Goal: Find specific page/section: Find specific page/section

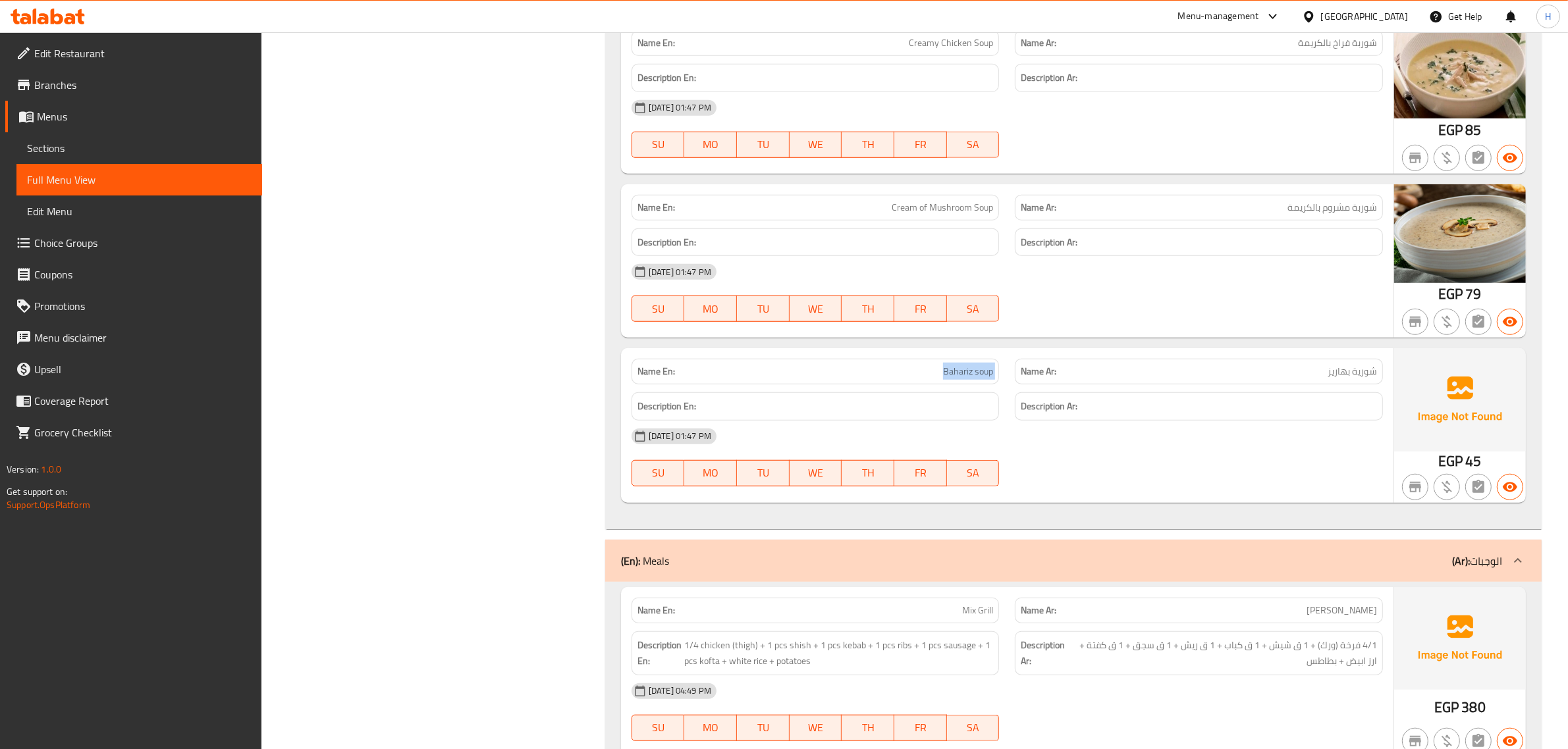
scroll to position [1268, 0]
click at [1391, 14] on div "Egypt" at bounding box center [1365, 16] width 87 height 15
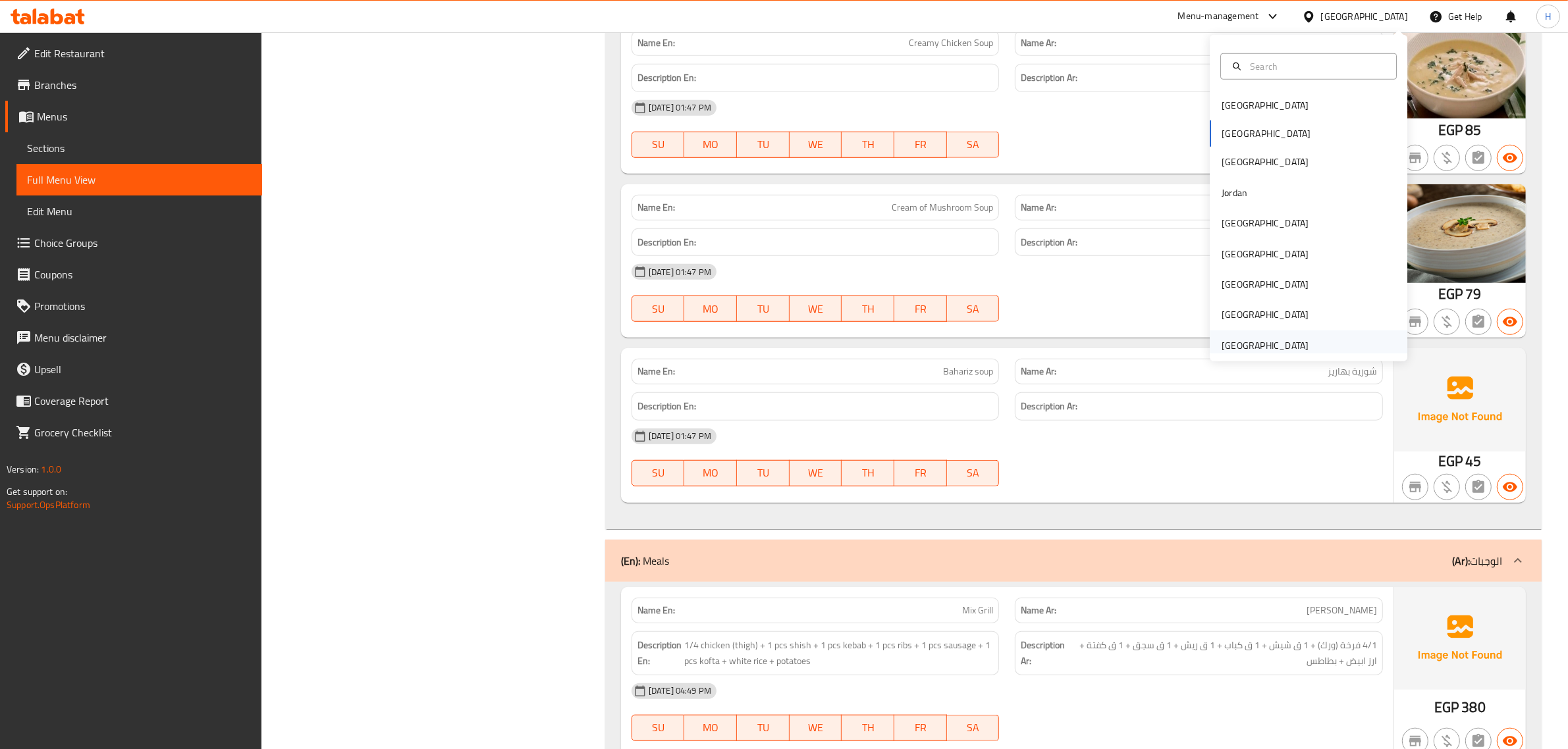
click at [1259, 351] on div "[GEOGRAPHIC_DATA]" at bounding box center [1266, 346] width 87 height 15
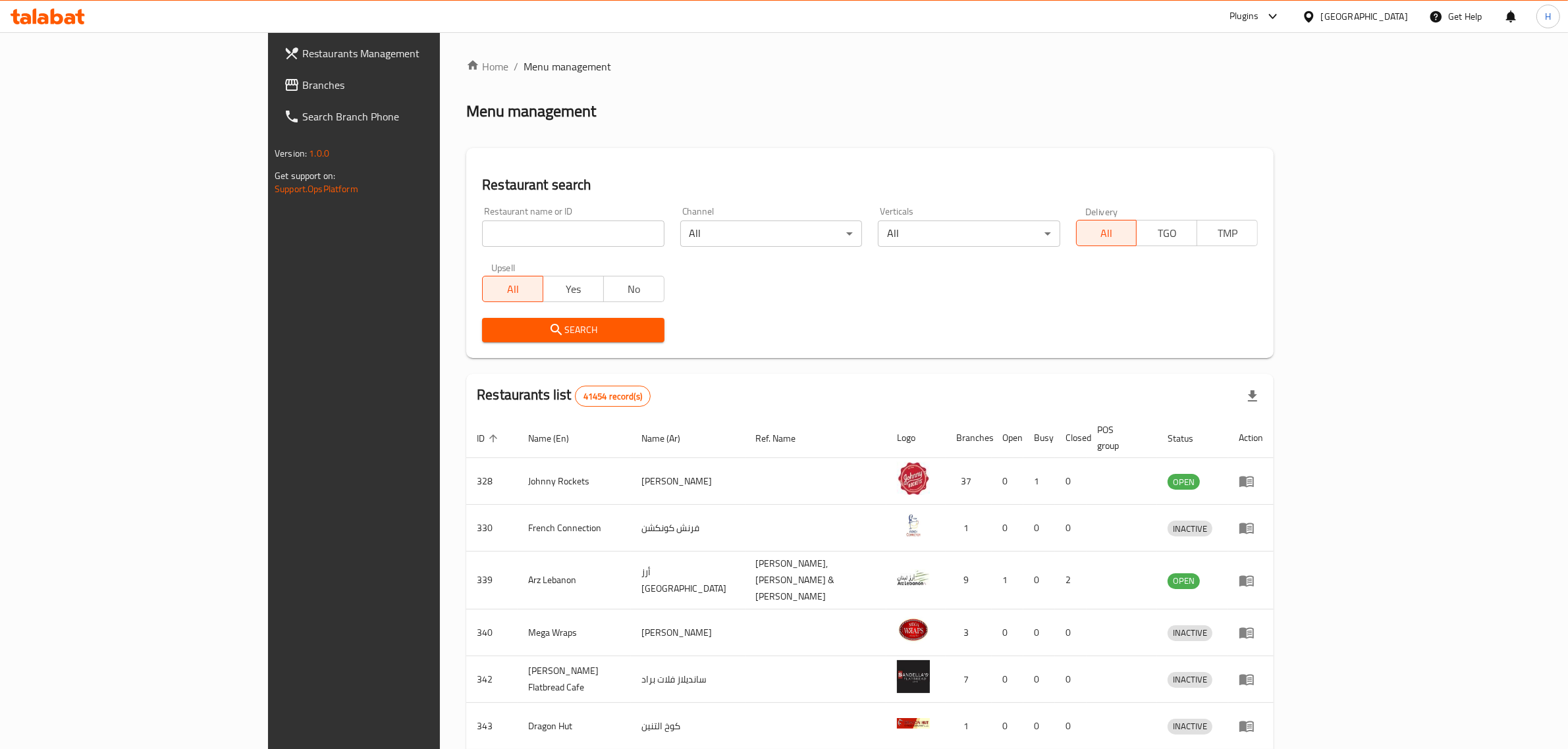
click at [273, 72] on link "Branches" at bounding box center [402, 85] width 257 height 31
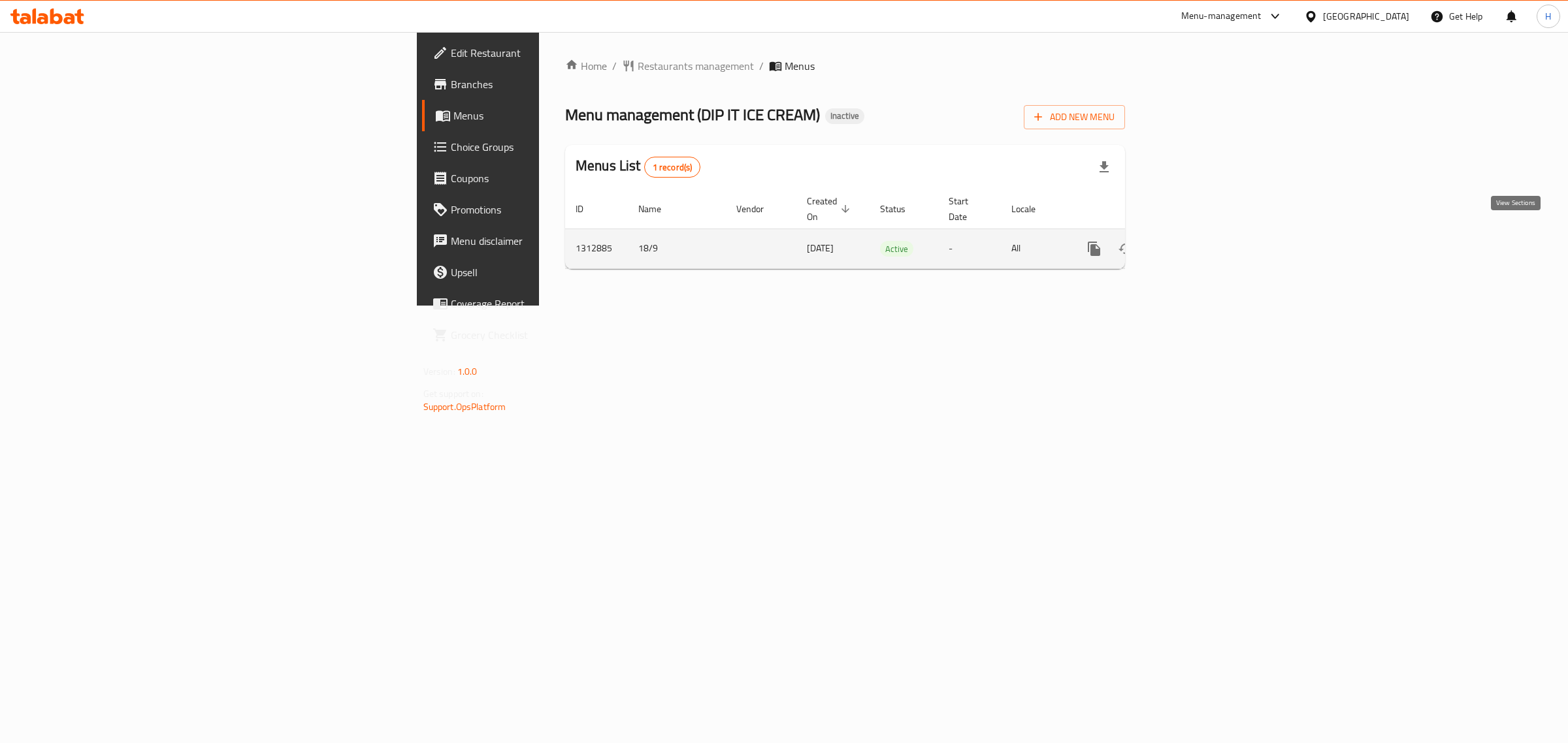
click at [1196, 241] on icon "enhanced table" at bounding box center [1187, 248] width 16 height 16
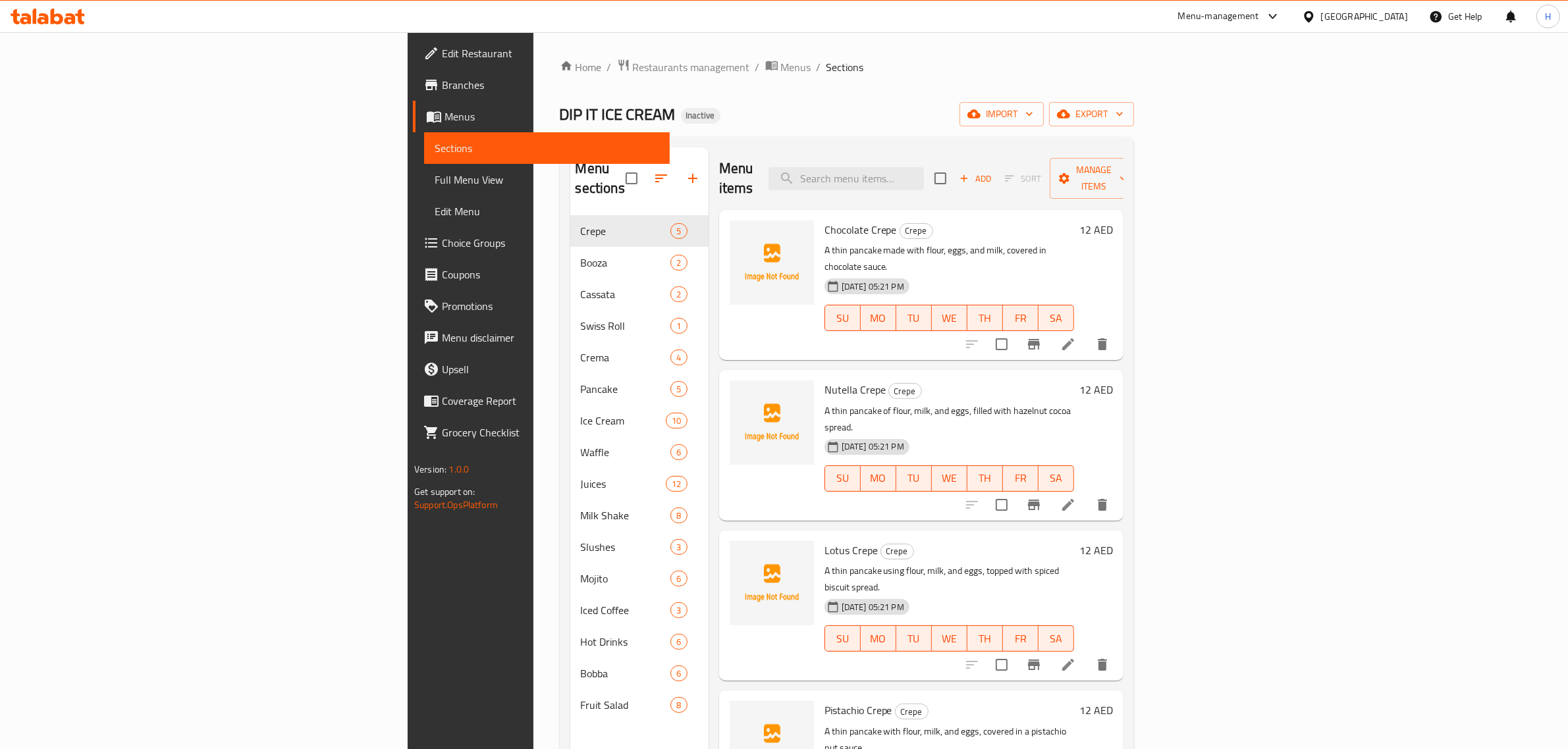
click at [435, 179] on span "Full Menu View" at bounding box center [547, 179] width 225 height 16
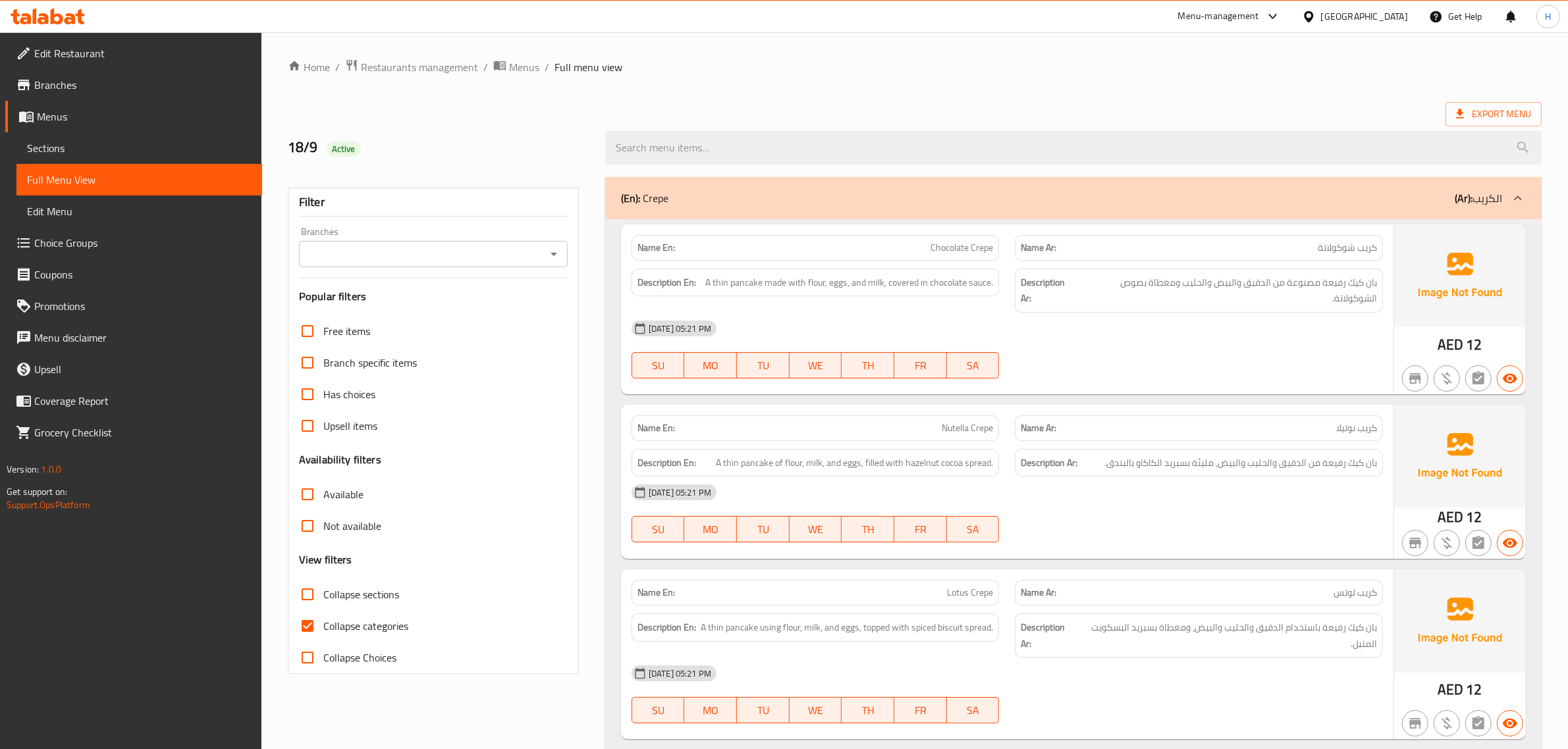
click at [1062, 192] on div "(En): Crepe (Ar): الكريب" at bounding box center [1073, 198] width 936 height 42
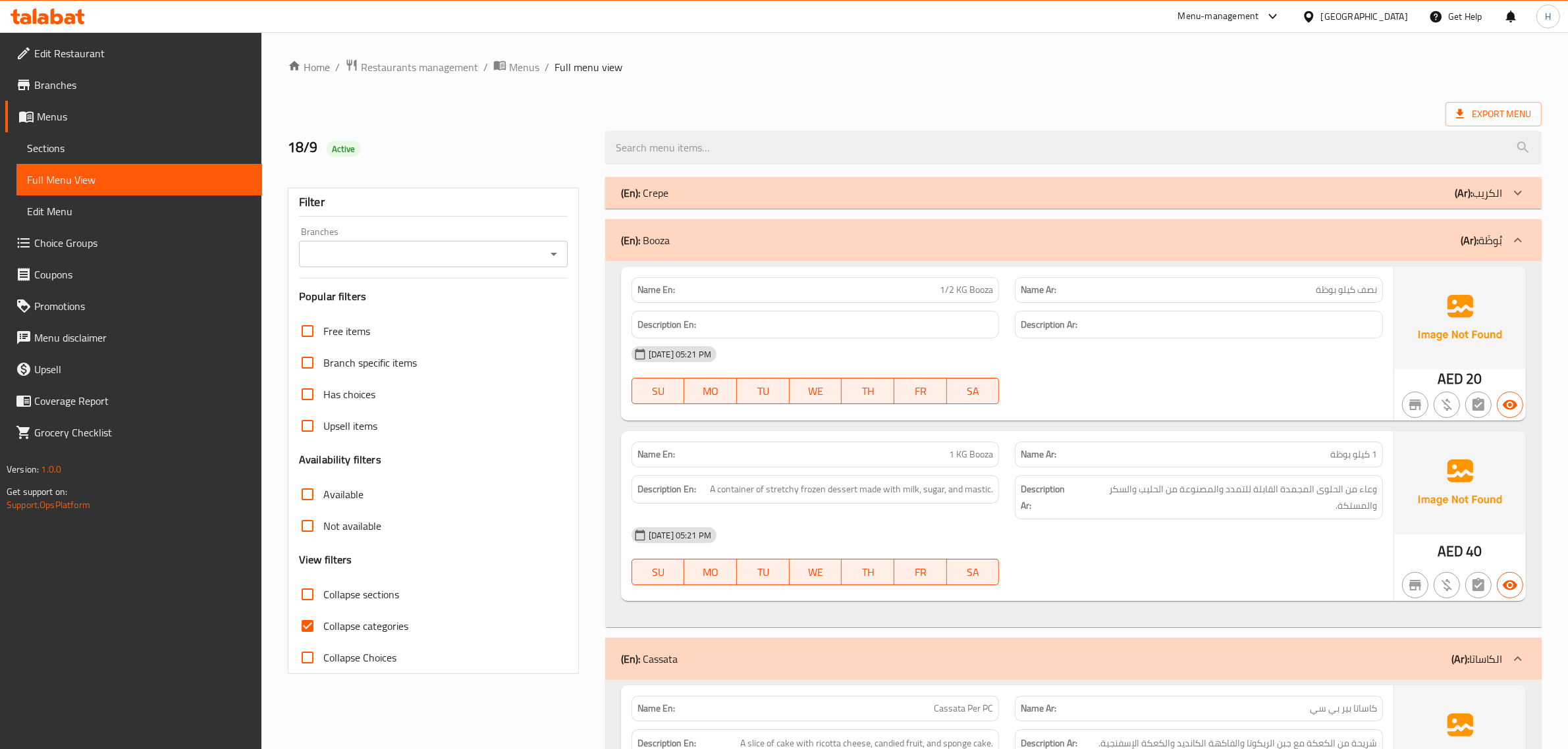
click at [324, 598] on span "Collapse sections" at bounding box center [362, 594] width 76 height 16
click at [324, 598] on input "Collapse sections" at bounding box center [307, 594] width 31 height 31
checkbox input "true"
click at [321, 623] on input "Collapse categories" at bounding box center [307, 626] width 31 height 31
checkbox input "false"
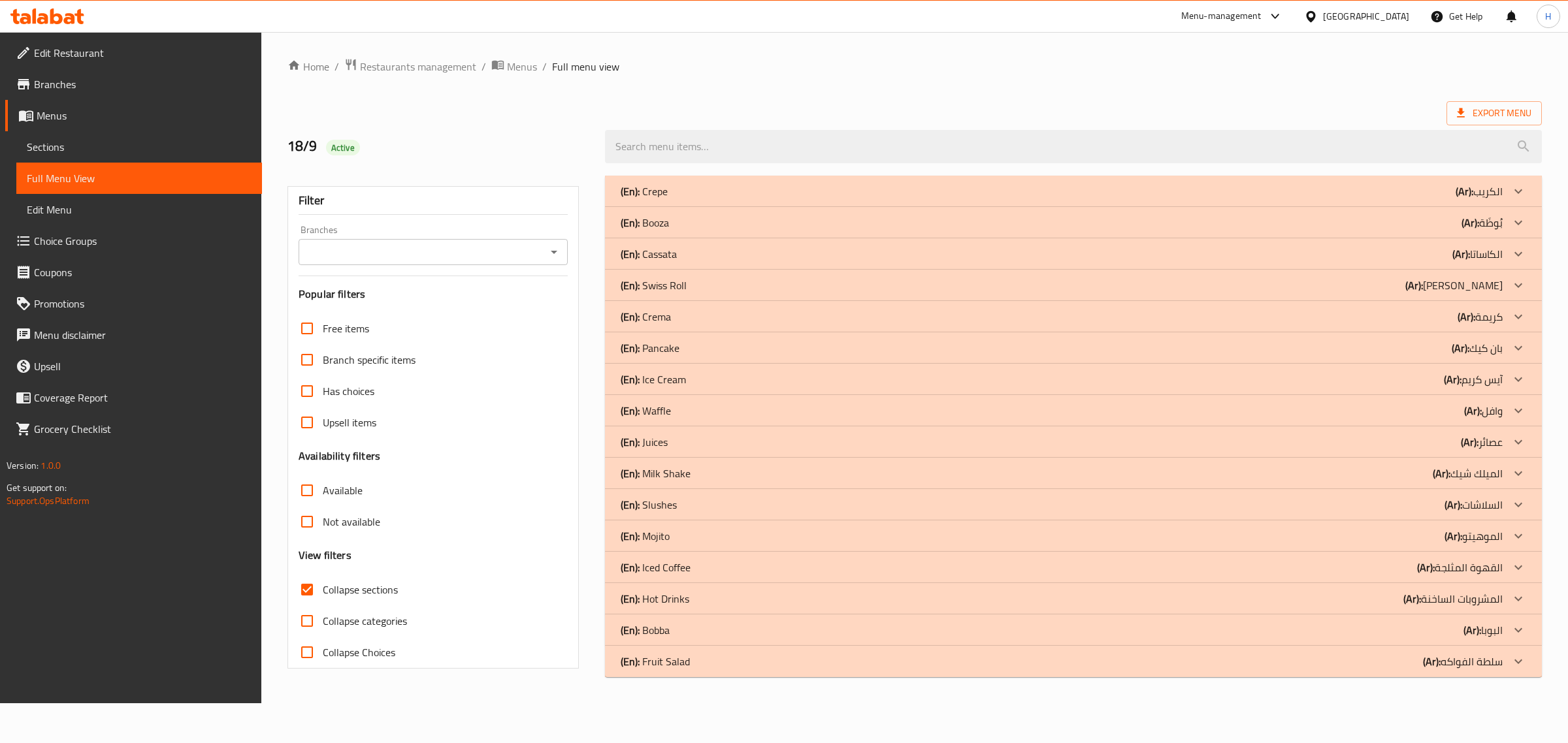
drag, startPoint x: 322, startPoint y: 591, endPoint x: 853, endPoint y: 124, distance: 707.1
click at [322, 591] on input "Collapse sections" at bounding box center [307, 590] width 31 height 31
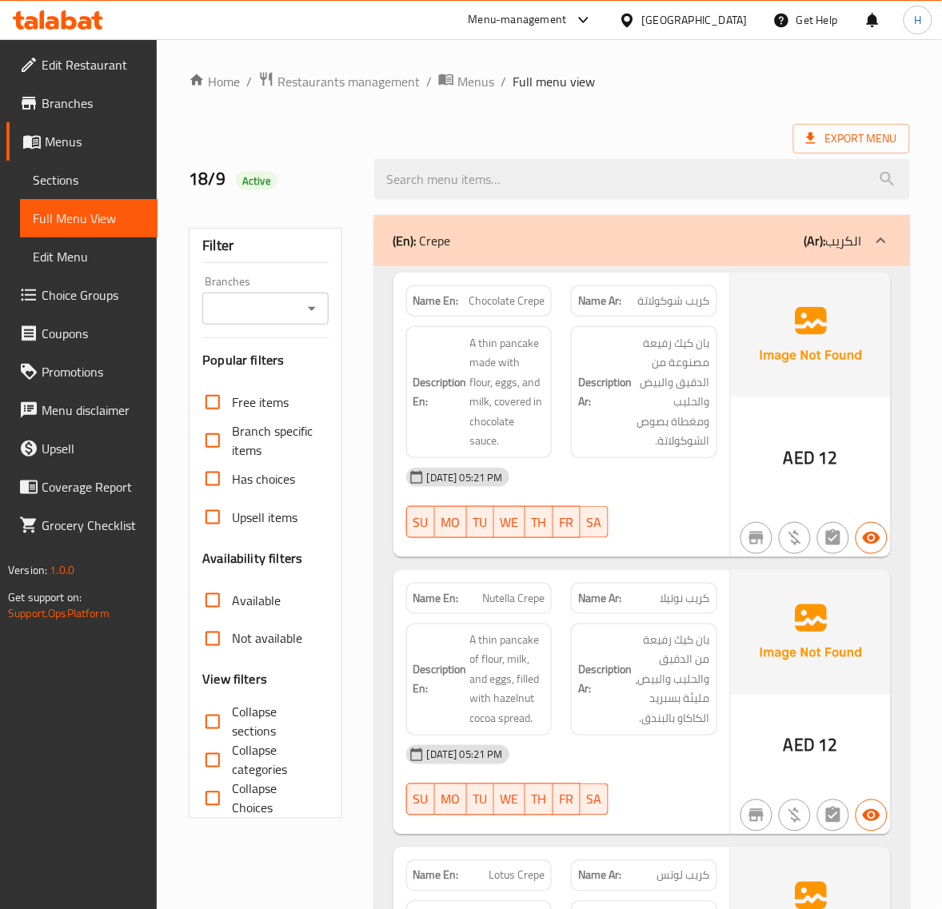
drag, startPoint x: 225, startPoint y: 716, endPoint x: 225, endPoint y: 741, distance: 25.6
click at [225, 716] on input "Collapse sections" at bounding box center [213, 722] width 38 height 38
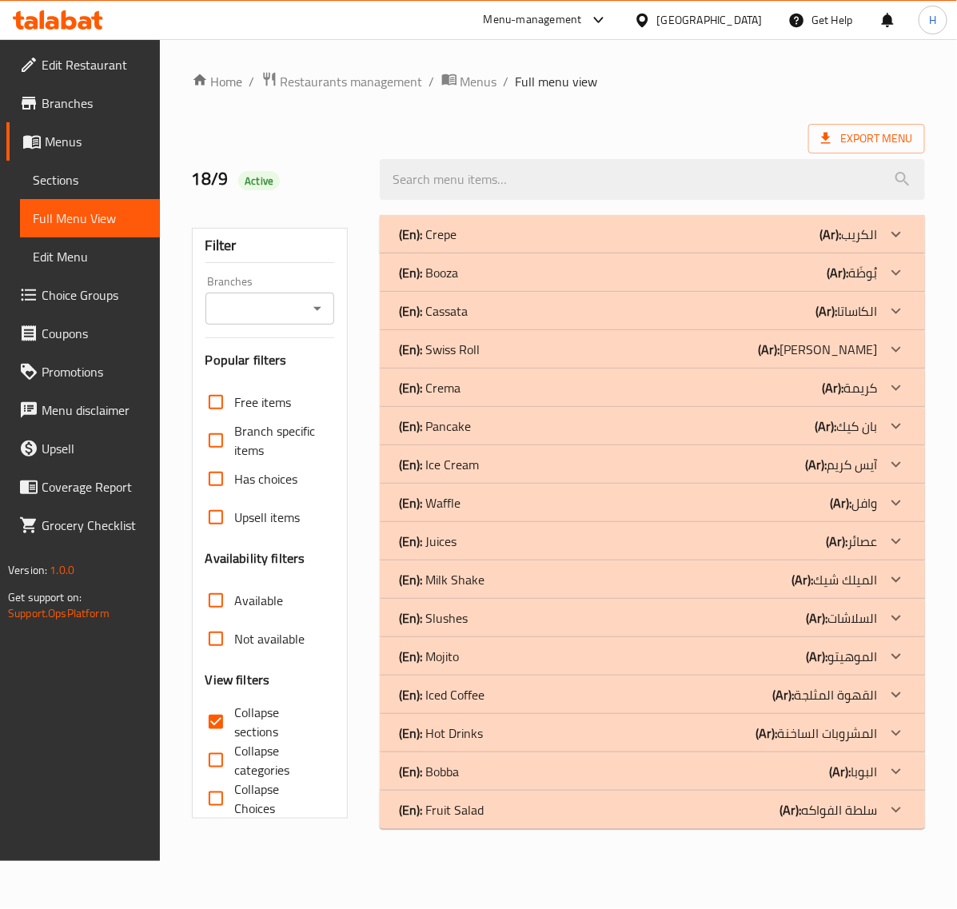
click at [230, 724] on input "Collapse sections" at bounding box center [216, 722] width 38 height 38
checkbox input "false"
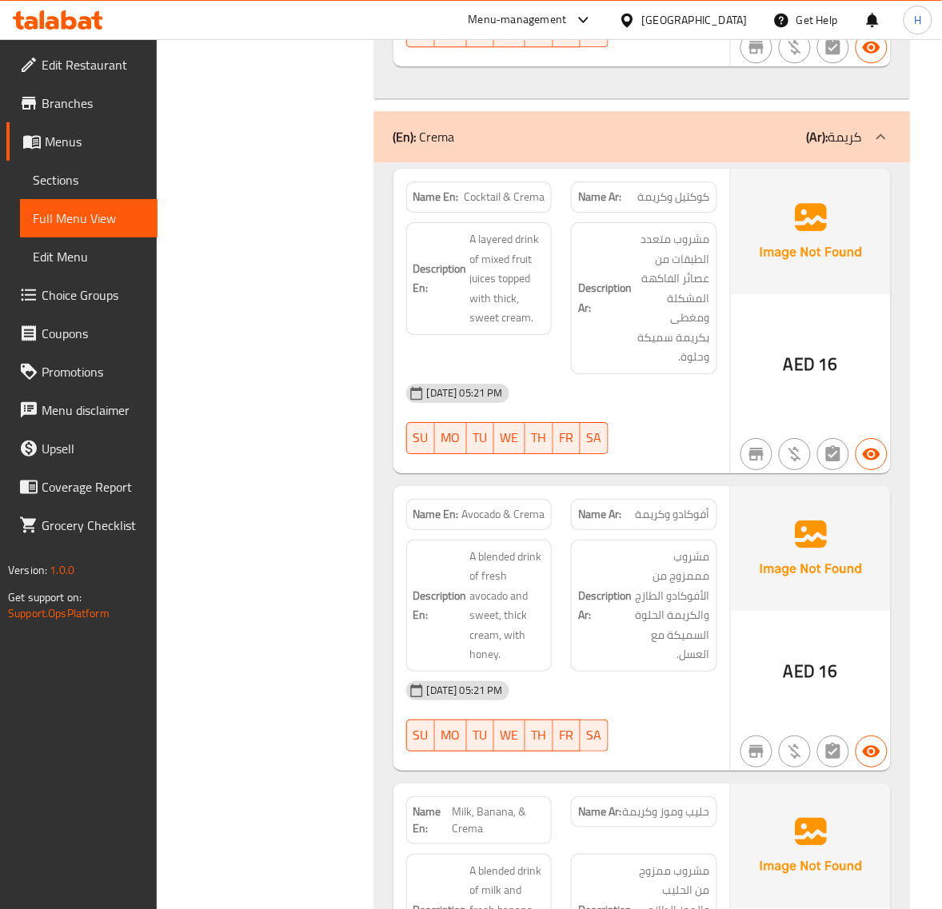
scroll to position [3466, 0]
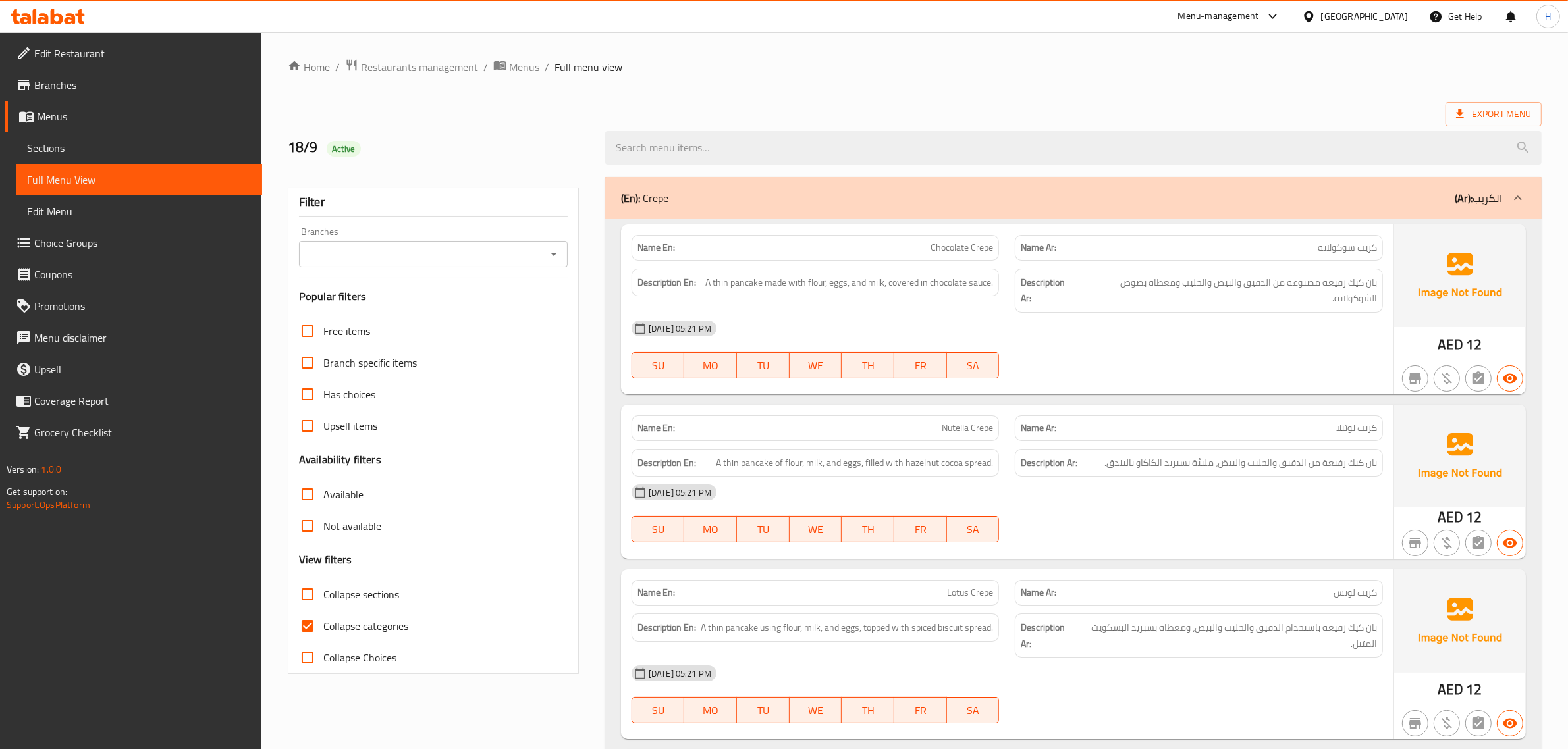
click at [193, 54] on span "Edit Restaurant" at bounding box center [143, 53] width 217 height 16
